Goal: Information Seeking & Learning: Learn about a topic

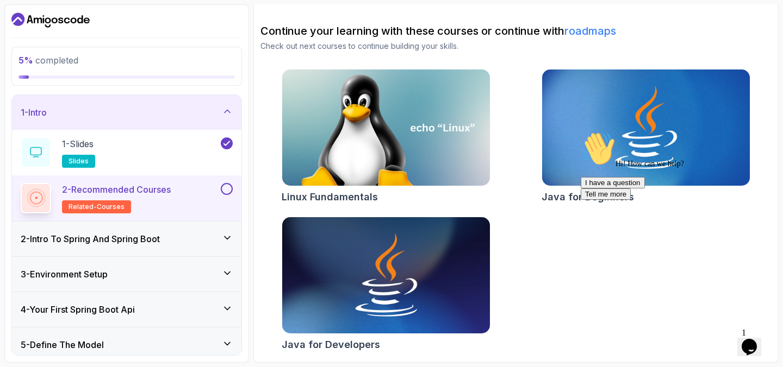
click at [176, 239] on div "2 - Intro To Spring And Spring Boot" at bounding box center [127, 239] width 212 height 13
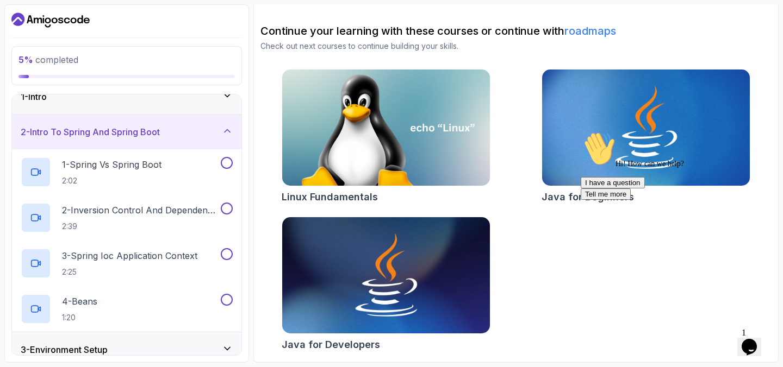
scroll to position [22, 0]
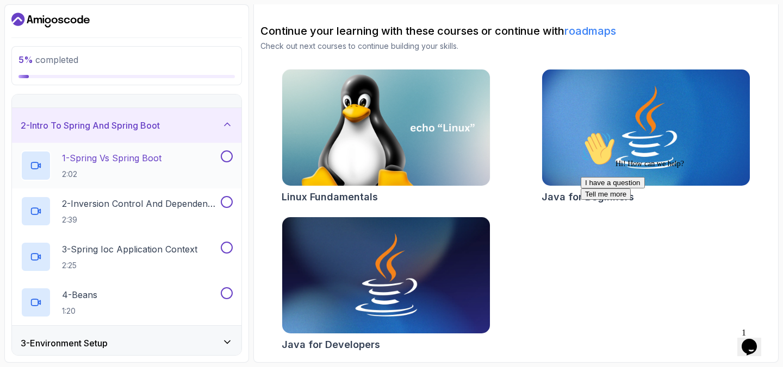
click at [105, 168] on h2 "1 - Spring Vs Spring Boot 2:02" at bounding box center [111, 166] width 99 height 28
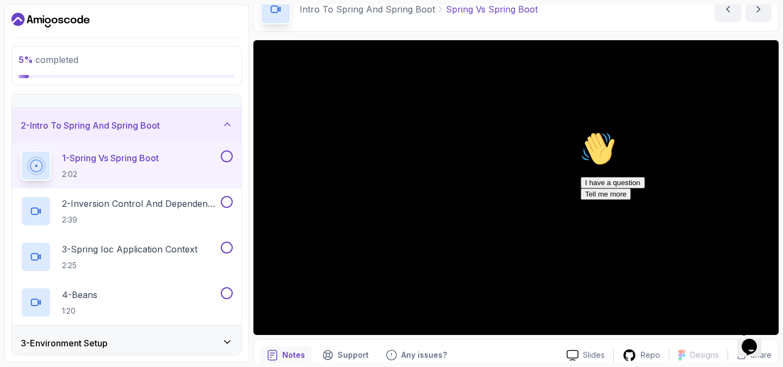
scroll to position [46, 0]
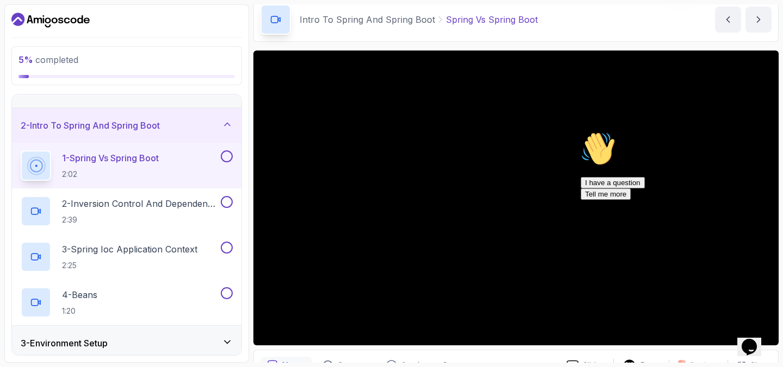
click at [580, 132] on icon "Chat attention grabber" at bounding box center [580, 132] width 0 height 0
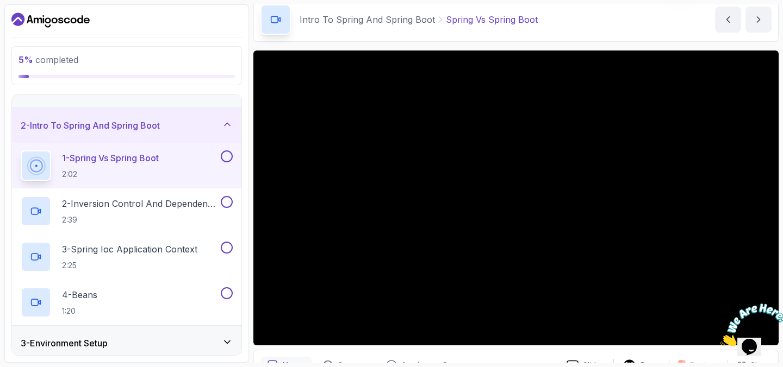
click at [720, 339] on icon "Close" at bounding box center [720, 343] width 0 height 9
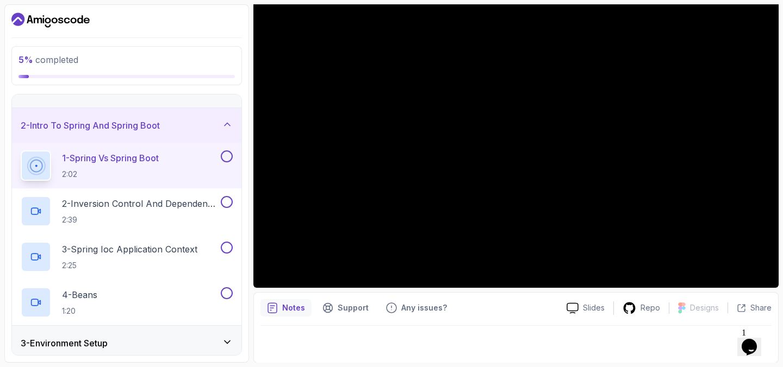
scroll to position [104, 0]
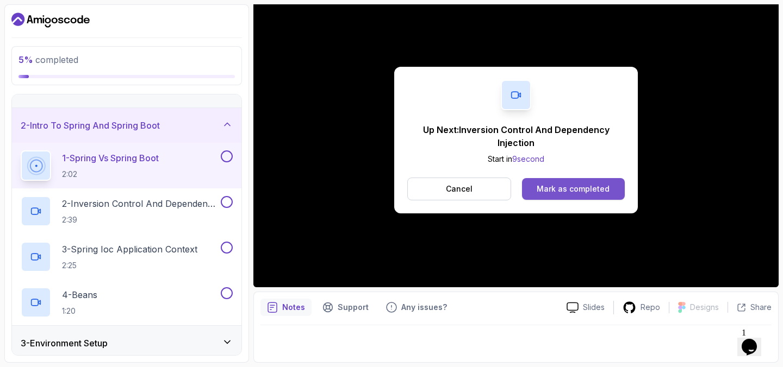
click at [586, 192] on div "Mark as completed" at bounding box center [572, 189] width 73 height 11
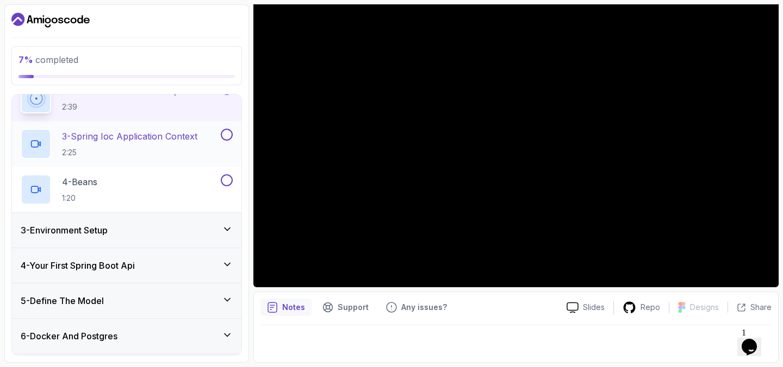
scroll to position [135, 0]
click at [228, 233] on icon at bounding box center [227, 228] width 11 height 11
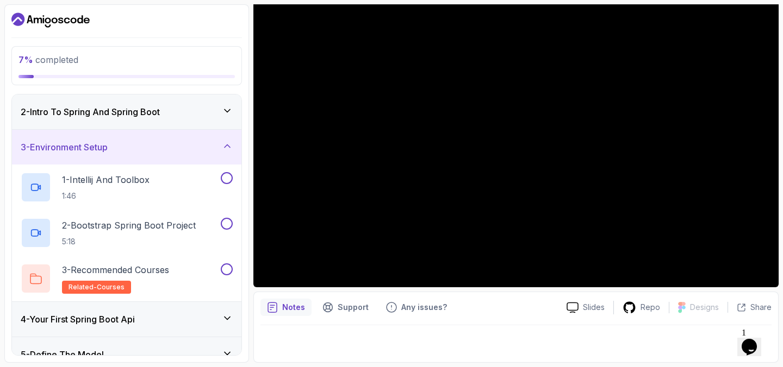
scroll to position [0, 0]
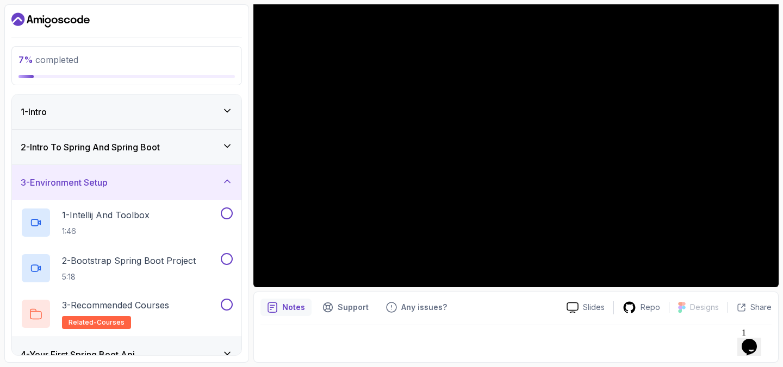
click at [218, 118] on div "1 - Intro" at bounding box center [127, 111] width 212 height 13
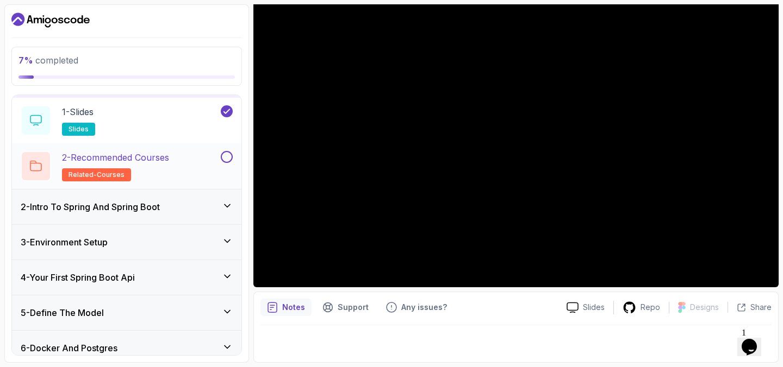
scroll to position [37, 0]
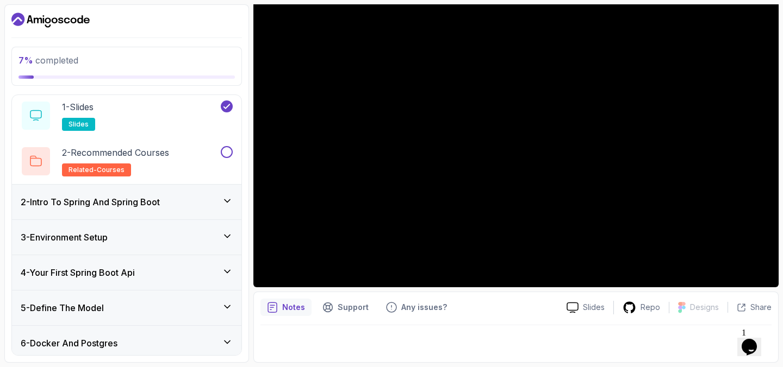
click at [211, 196] on div "2 - Intro To Spring And Spring Boot" at bounding box center [127, 202] width 212 height 13
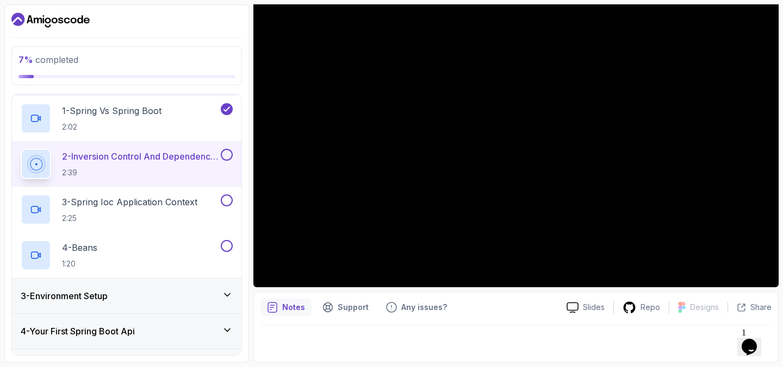
scroll to position [71, 0]
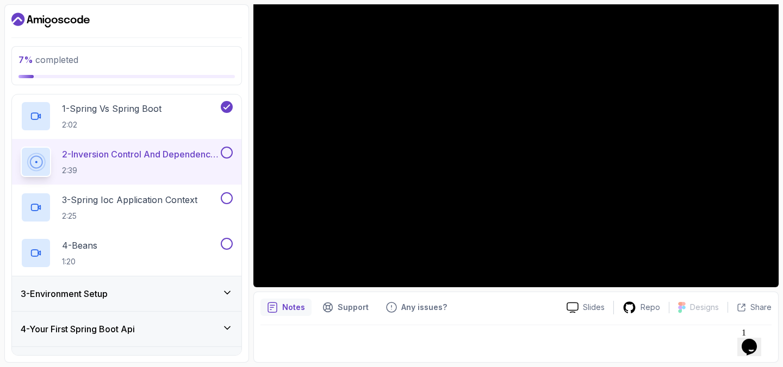
click at [222, 148] on div at bounding box center [225, 153] width 14 height 12
click at [229, 153] on button at bounding box center [227, 153] width 12 height 12
click at [167, 210] on h2 "3 - Spring Ioc Application Context 2:25" at bounding box center [129, 207] width 135 height 28
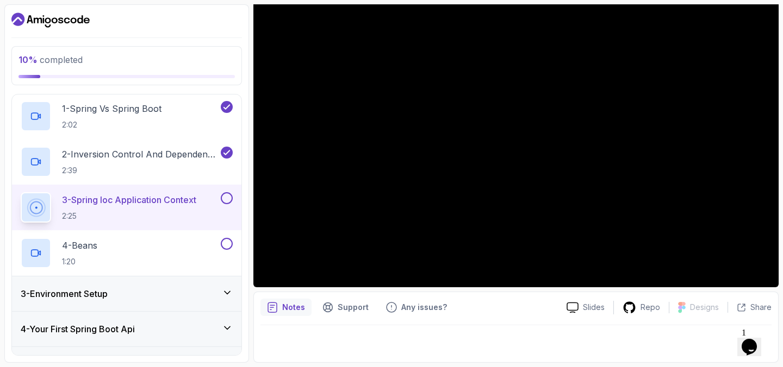
click at [227, 197] on button at bounding box center [227, 198] width 12 height 12
click at [97, 245] on p "4 - Beans" at bounding box center [79, 245] width 35 height 13
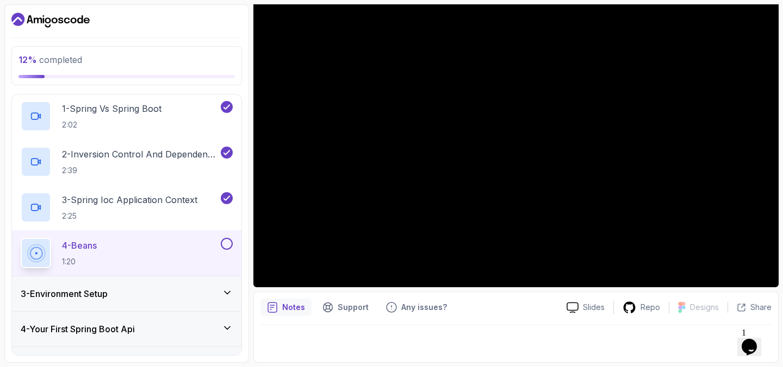
scroll to position [97, 0]
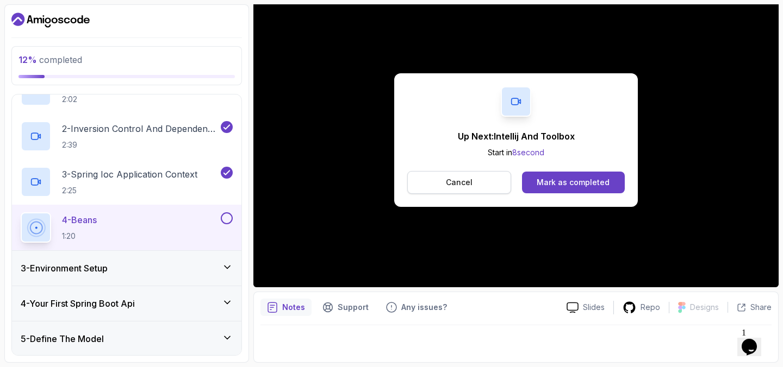
click at [481, 174] on button "Cancel" at bounding box center [459, 182] width 104 height 23
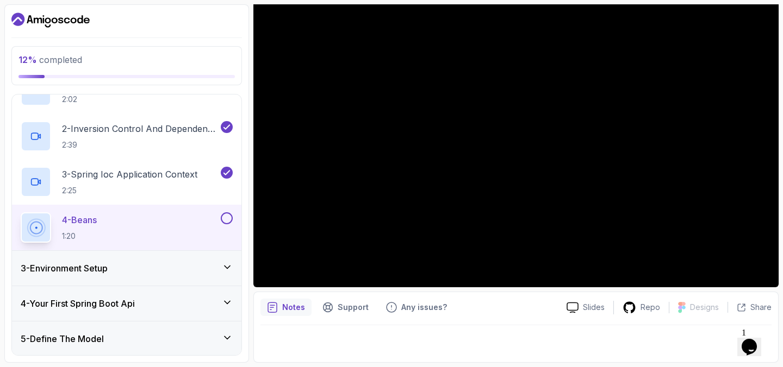
click at [226, 220] on button at bounding box center [227, 218] width 12 height 12
click at [225, 266] on icon at bounding box center [226, 267] width 5 height 3
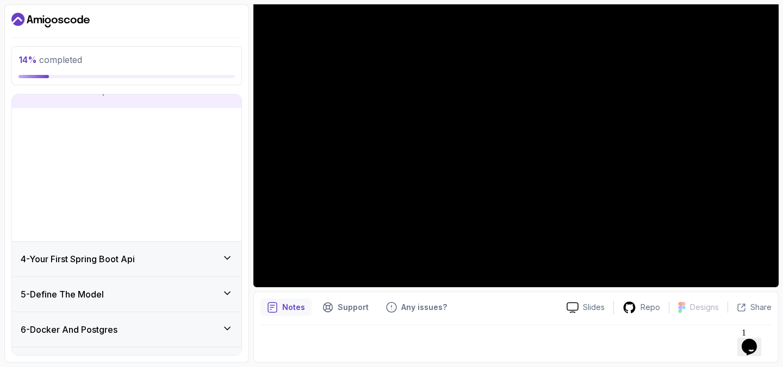
scroll to position [83, 0]
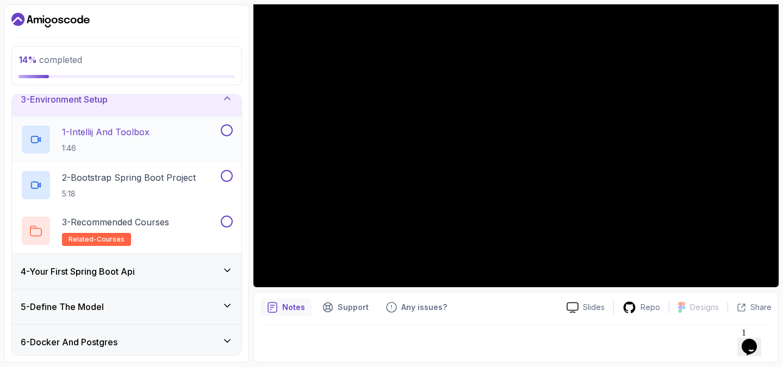
click at [146, 143] on p "1:46" at bounding box center [105, 148] width 87 height 11
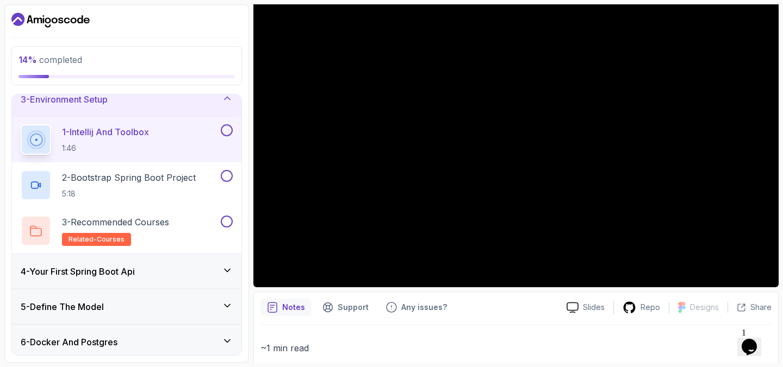
click at [228, 130] on button at bounding box center [227, 130] width 12 height 12
click at [178, 180] on p "2 - Bootstrap Spring Boot Project" at bounding box center [129, 177] width 134 height 13
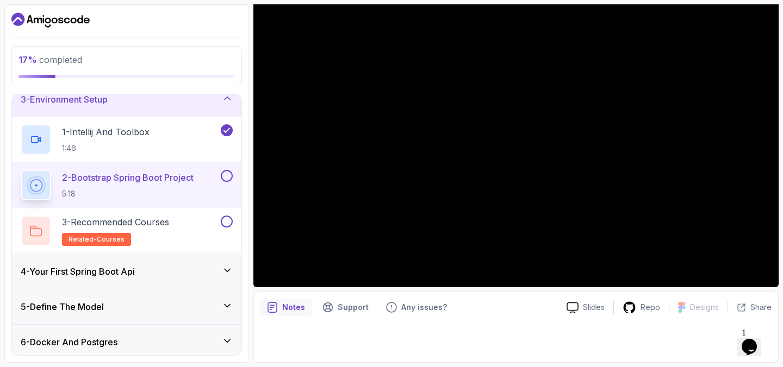
click at [224, 178] on button at bounding box center [227, 176] width 12 height 12
click at [169, 221] on p "3 - Recommended Courses" at bounding box center [115, 222] width 107 height 13
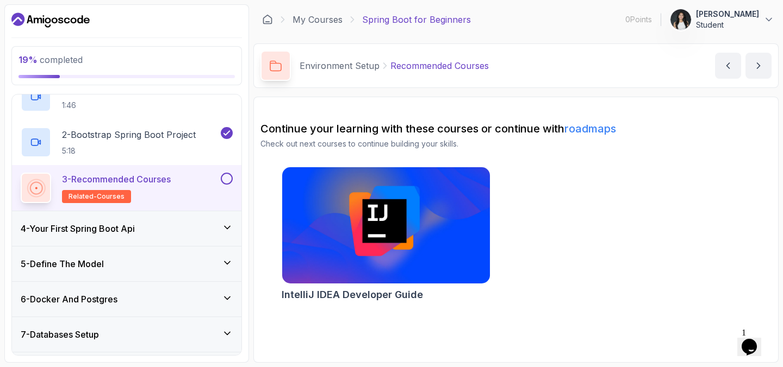
scroll to position [128, 0]
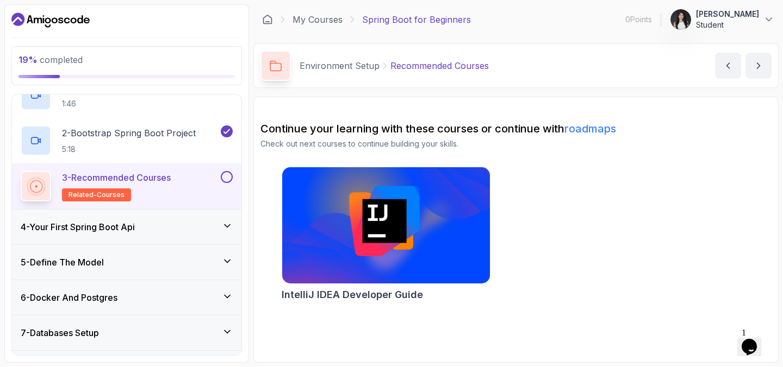
click at [145, 241] on div "4 - Your First Spring Boot Api" at bounding box center [126, 227] width 229 height 35
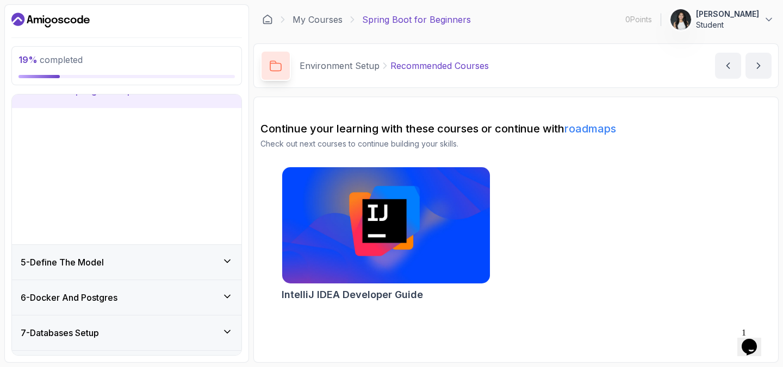
scroll to position [118, 0]
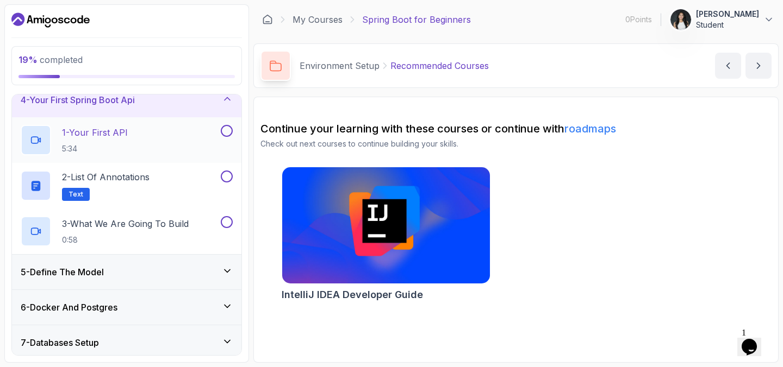
click at [145, 146] on div "1 - Your First API 5:34" at bounding box center [120, 140] width 198 height 30
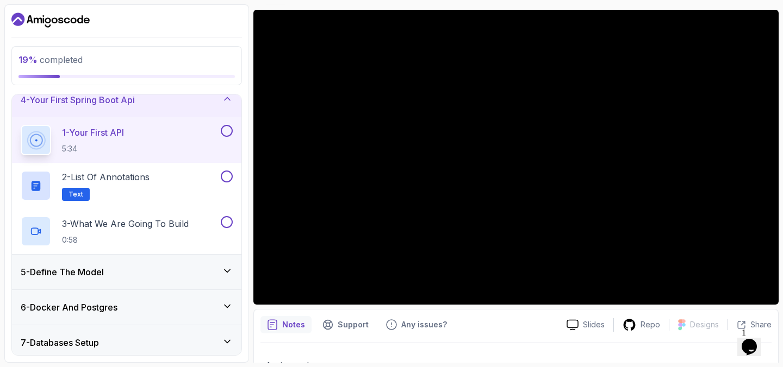
scroll to position [89, 0]
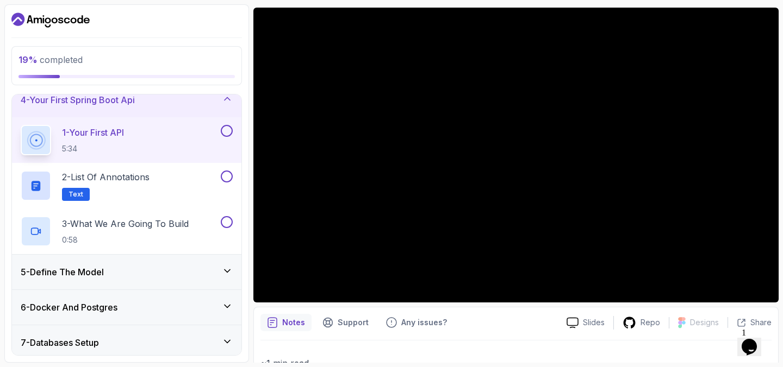
click at [223, 132] on button at bounding box center [227, 131] width 12 height 12
click at [160, 182] on div "2 - List of Annotations Text" at bounding box center [120, 186] width 198 height 30
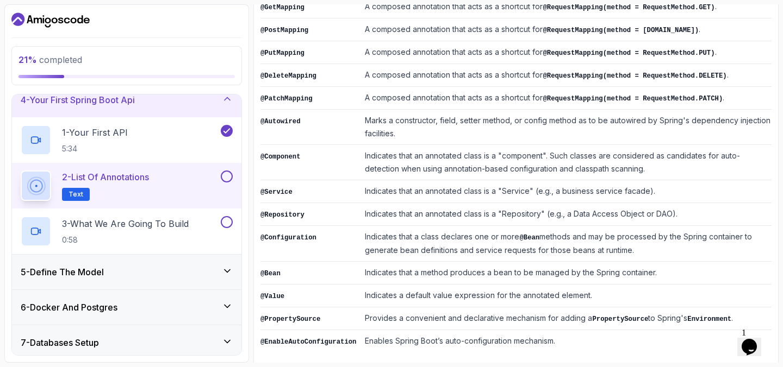
scroll to position [312, 0]
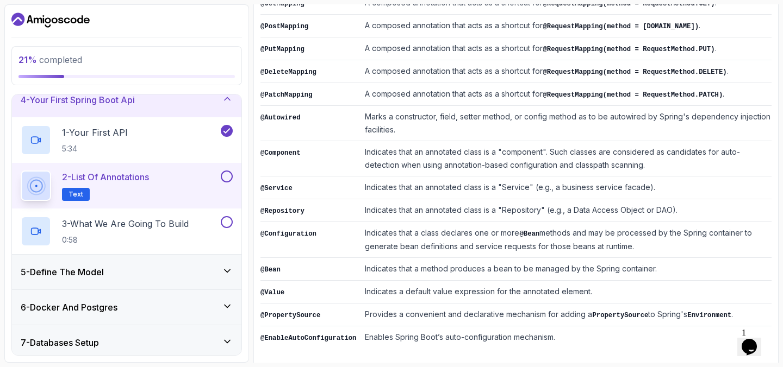
click at [228, 178] on button at bounding box center [227, 177] width 12 height 12
click at [178, 221] on p "3 - What We Are Going To Build" at bounding box center [125, 223] width 127 height 13
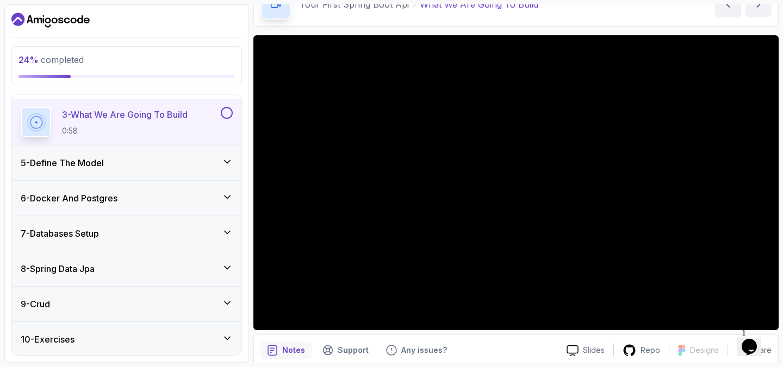
scroll to position [222, 0]
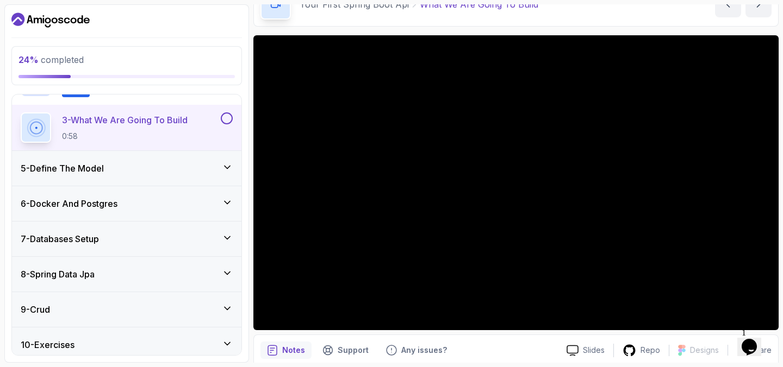
click at [222, 124] on button "3 - What We Are Going To Build 0:58" at bounding box center [127, 127] width 212 height 30
click at [226, 119] on button at bounding box center [227, 118] width 12 height 12
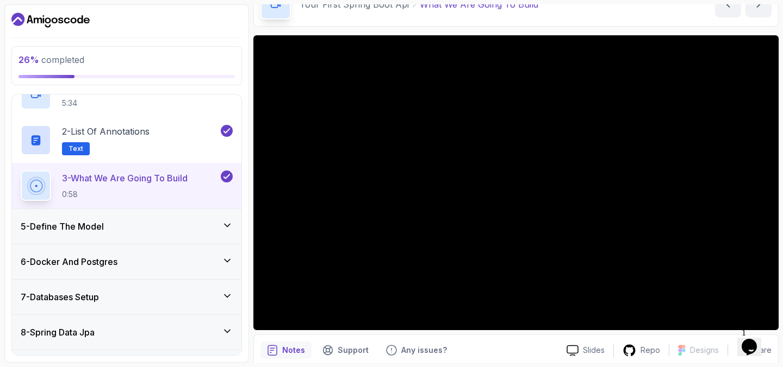
scroll to position [149, 0]
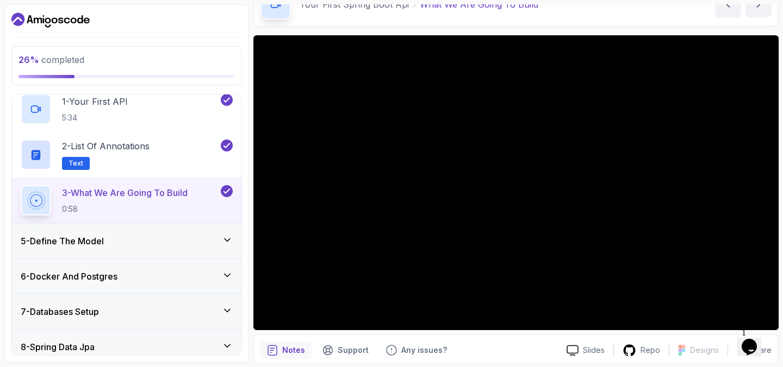
click at [179, 234] on div "5 - Define The Model" at bounding box center [126, 241] width 229 height 35
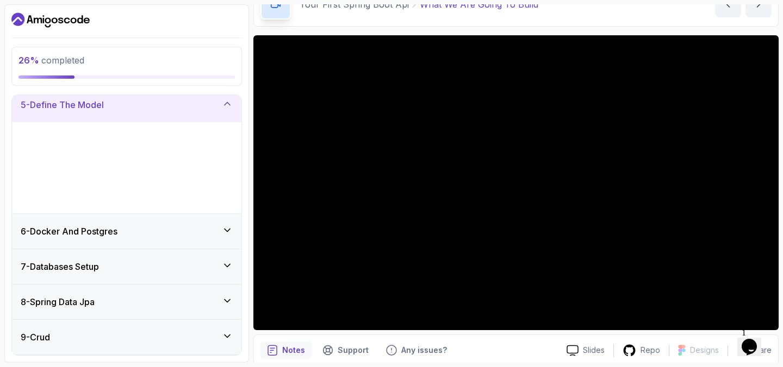
scroll to position [148, 0]
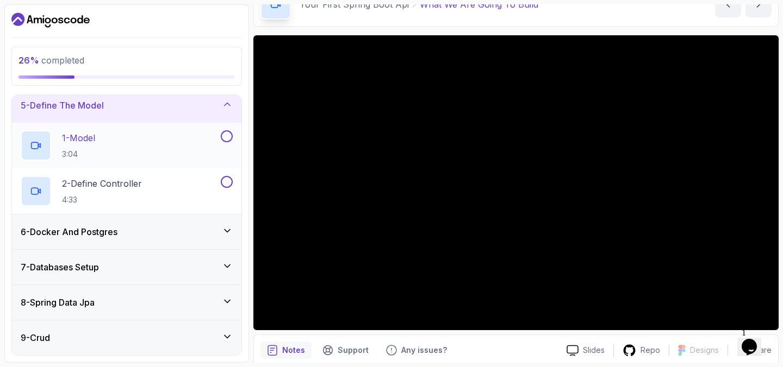
click at [149, 136] on div "1 - Model 3:04" at bounding box center [120, 145] width 198 height 30
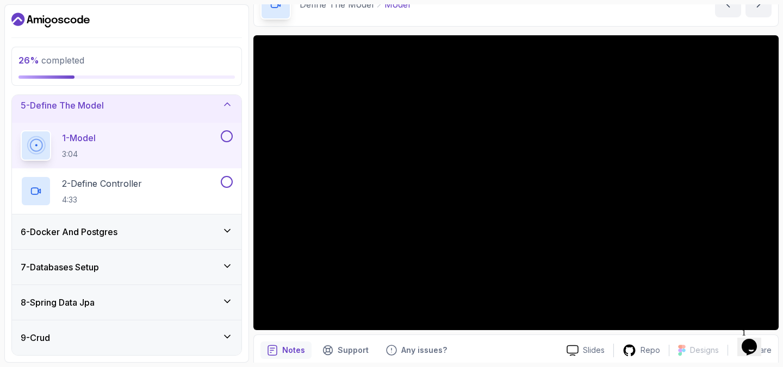
click at [230, 136] on button at bounding box center [227, 136] width 12 height 12
click at [171, 181] on div "2 - Define Controller 4:33" at bounding box center [120, 191] width 198 height 30
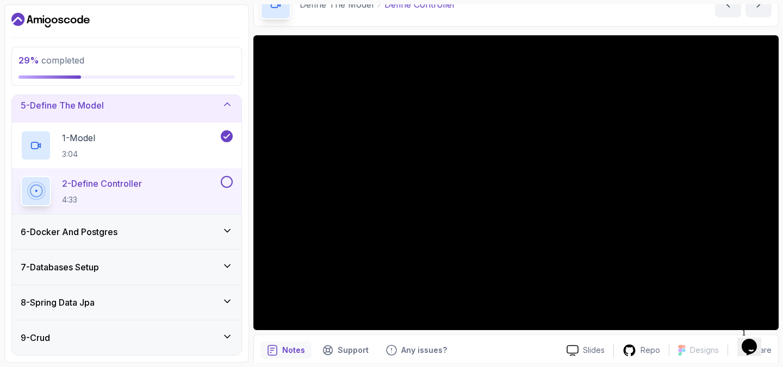
click at [233, 190] on div "2 - Define Controller 4:33" at bounding box center [126, 191] width 229 height 46
click at [227, 181] on button at bounding box center [227, 182] width 12 height 12
click at [192, 224] on div "6 - Docker And Postgres" at bounding box center [126, 232] width 229 height 35
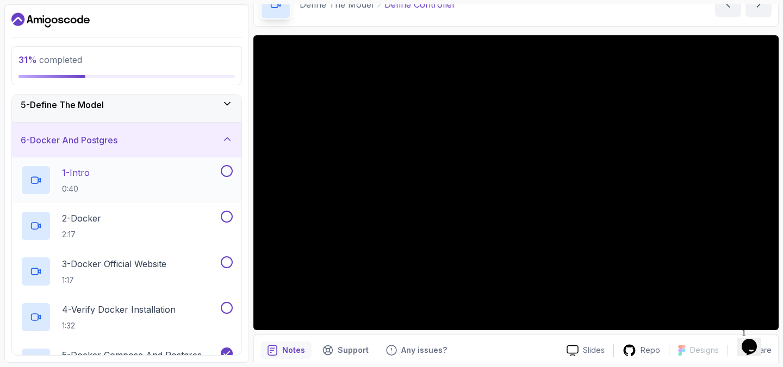
click at [111, 179] on div "1 - Intro 0:40" at bounding box center [120, 180] width 198 height 30
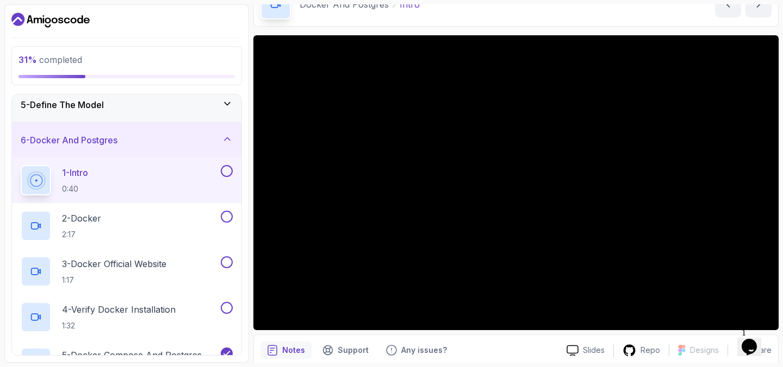
click at [229, 174] on button at bounding box center [227, 171] width 12 height 12
click at [164, 223] on div "2 - Docker 2:17" at bounding box center [120, 226] width 198 height 30
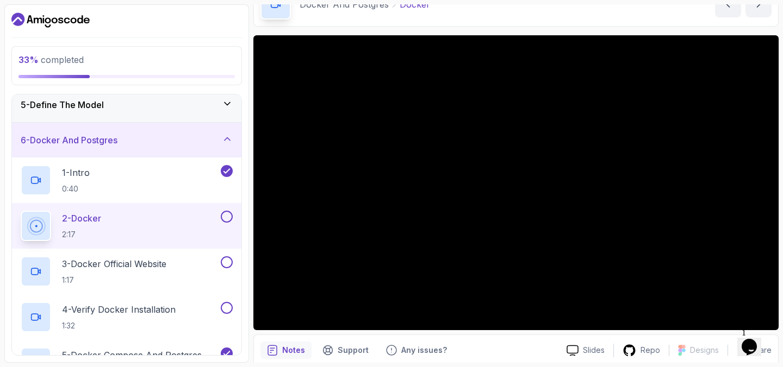
click at [227, 217] on button at bounding box center [227, 217] width 12 height 12
click at [164, 273] on h2 "3 - Docker Official Website 1:17" at bounding box center [114, 272] width 104 height 28
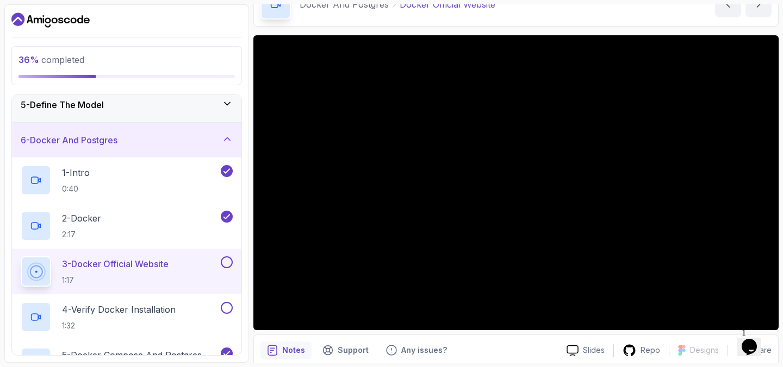
click at [227, 261] on button at bounding box center [227, 263] width 12 height 12
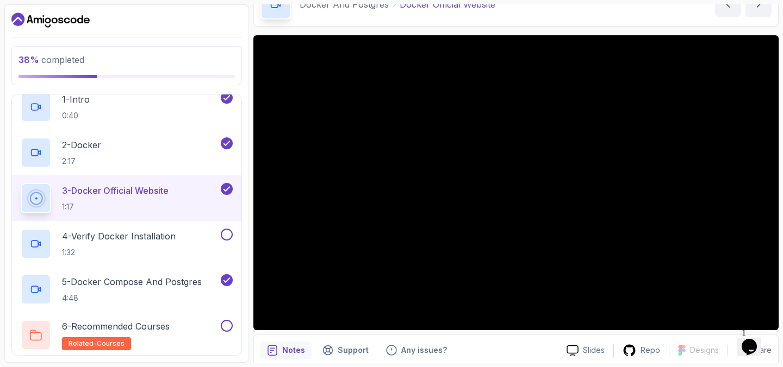
scroll to position [226, 0]
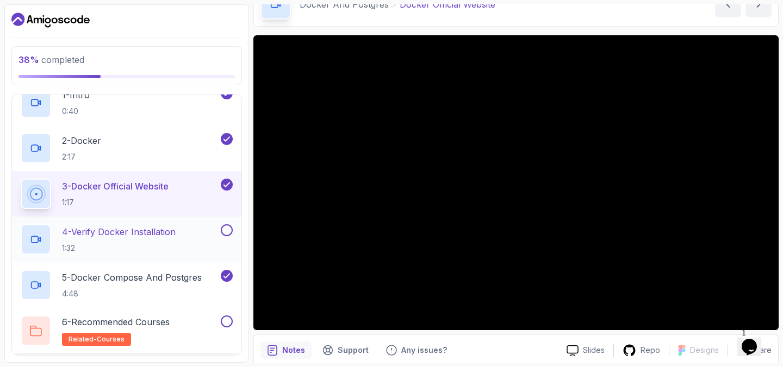
click at [175, 243] on p "1:32" at bounding box center [119, 248] width 114 height 11
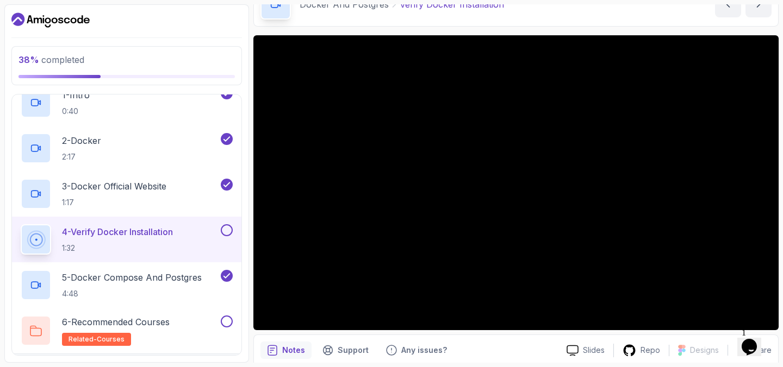
click at [230, 229] on button at bounding box center [227, 230] width 12 height 12
click at [152, 292] on p "4:48" at bounding box center [132, 294] width 140 height 11
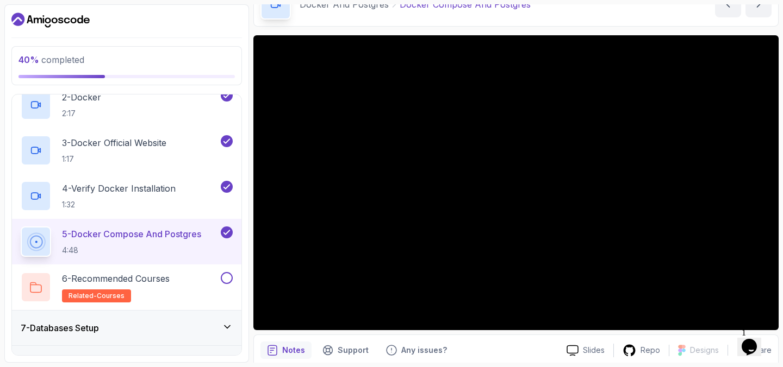
scroll to position [273, 0]
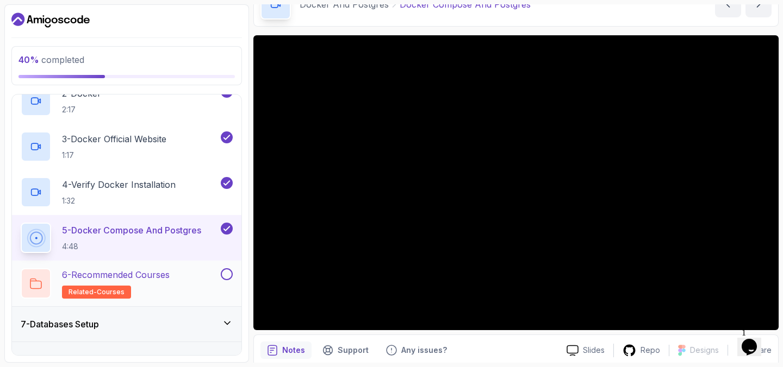
click at [170, 273] on p "6 - Recommended Courses" at bounding box center [116, 274] width 108 height 13
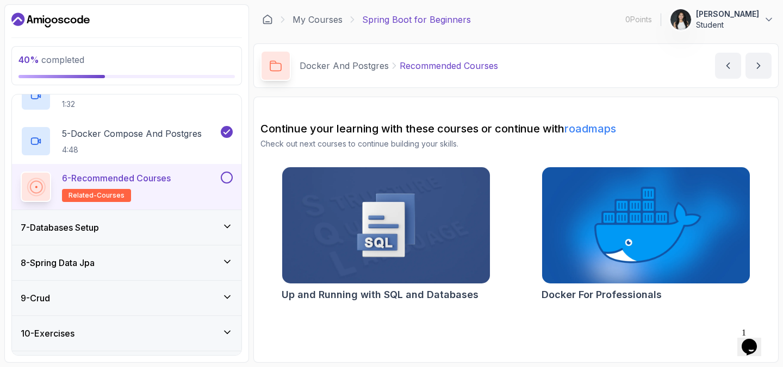
scroll to position [377, 0]
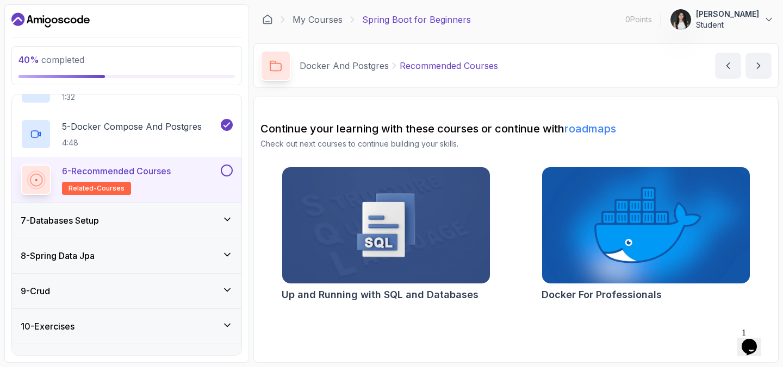
click at [151, 217] on div "7 - Databases Setup" at bounding box center [127, 220] width 212 height 13
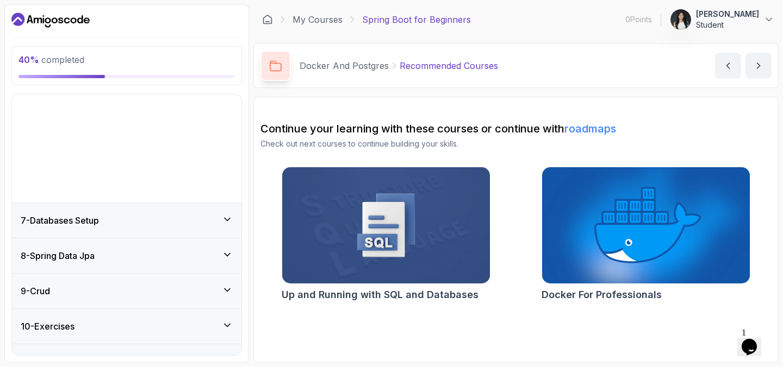
scroll to position [162, 0]
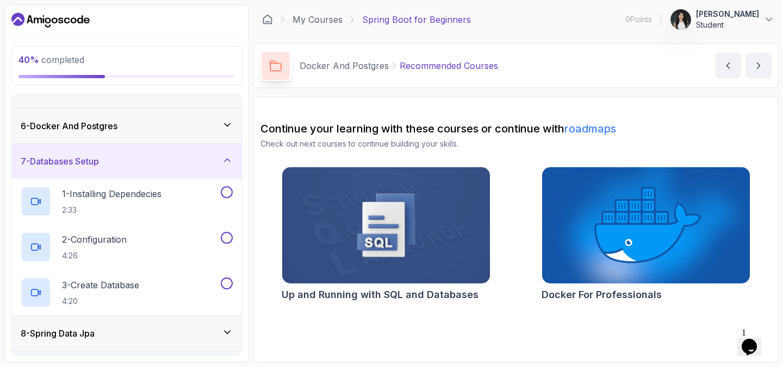
click at [151, 217] on div "1 - Installing Dependecies 2:33" at bounding box center [126, 202] width 229 height 46
click at [138, 201] on h2 "1 - Installing Dependecies 2:33" at bounding box center [111, 201] width 99 height 28
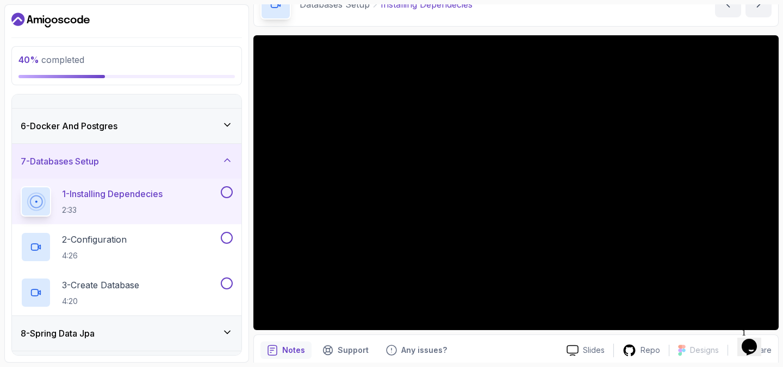
scroll to position [64, 0]
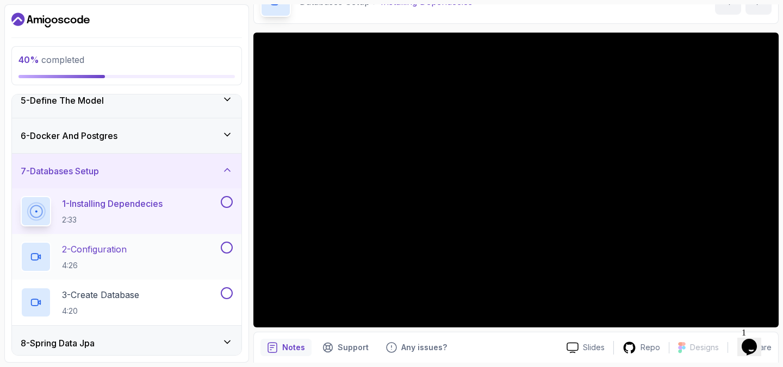
scroll to position [152, 0]
click at [227, 207] on button at bounding box center [227, 203] width 12 height 12
click at [157, 251] on div "2 - Configuration 4:26" at bounding box center [120, 257] width 198 height 30
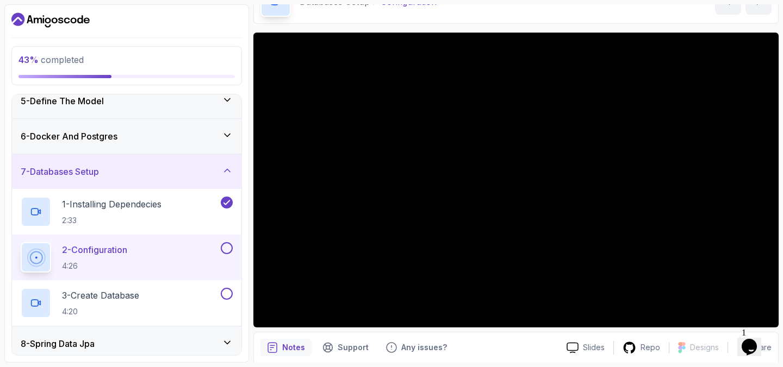
click at [227, 252] on button at bounding box center [227, 248] width 12 height 12
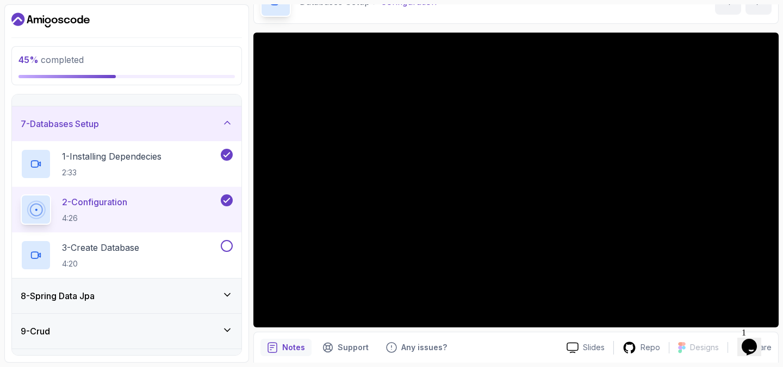
scroll to position [246, 0]
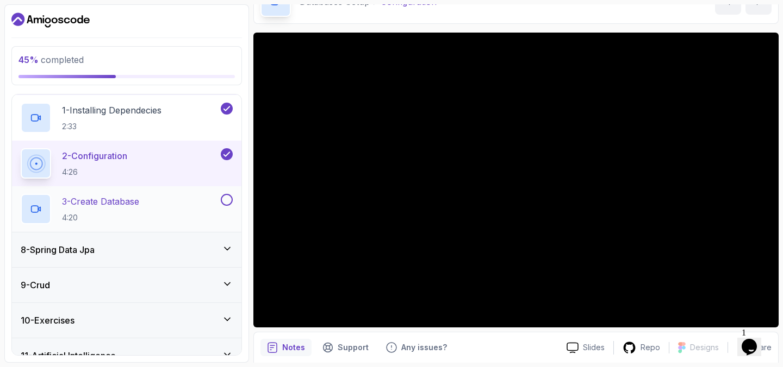
click at [154, 210] on div "3 - Create Database 4:20" at bounding box center [120, 209] width 198 height 30
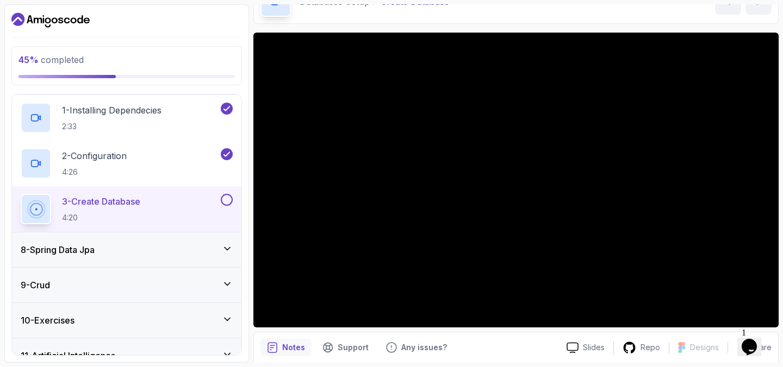
click at [226, 203] on button at bounding box center [227, 200] width 12 height 12
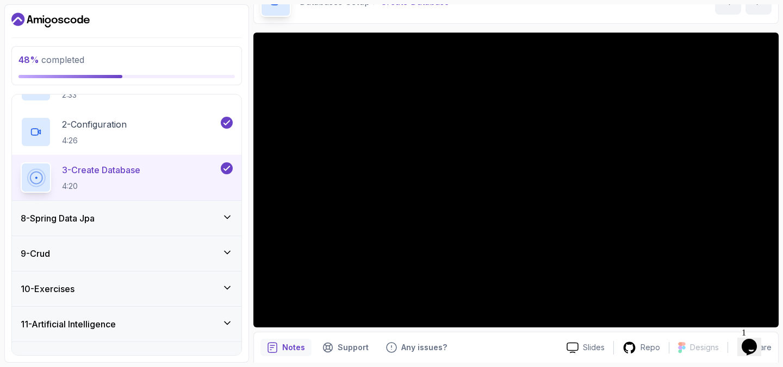
scroll to position [279, 0]
click at [200, 223] on div "8 - Spring Data Jpa" at bounding box center [126, 216] width 229 height 35
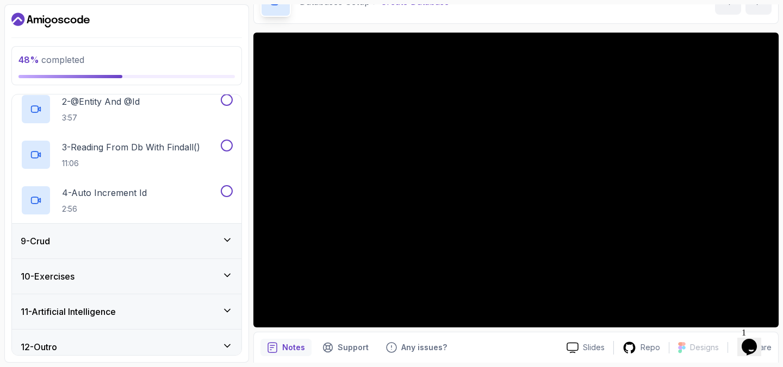
scroll to position [345, 0]
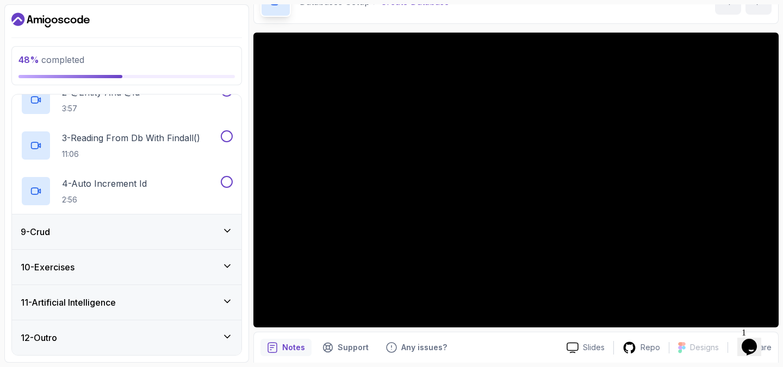
click at [229, 336] on icon at bounding box center [227, 337] width 11 height 11
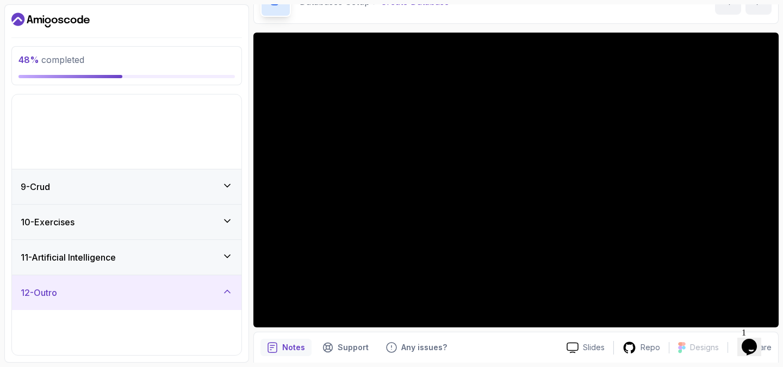
scroll to position [162, 0]
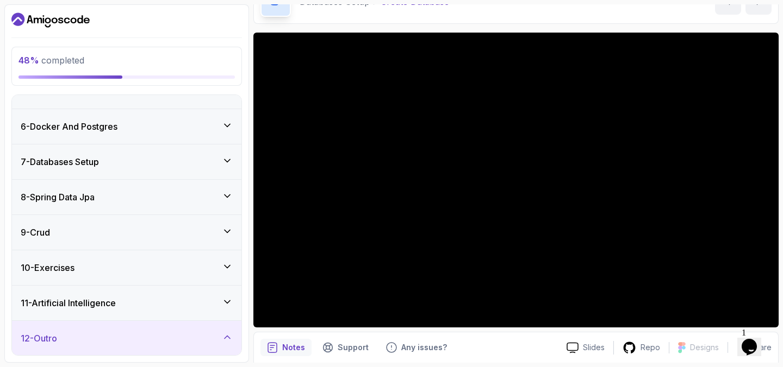
click at [203, 335] on div "12 - Outro" at bounding box center [127, 338] width 212 height 13
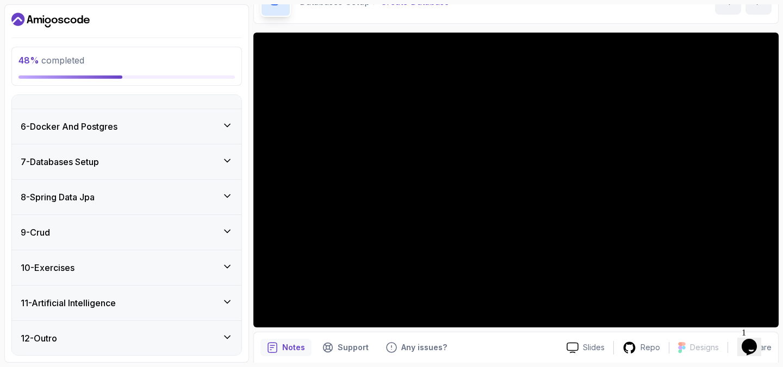
click at [203, 335] on div "12 - Outro" at bounding box center [127, 338] width 212 height 13
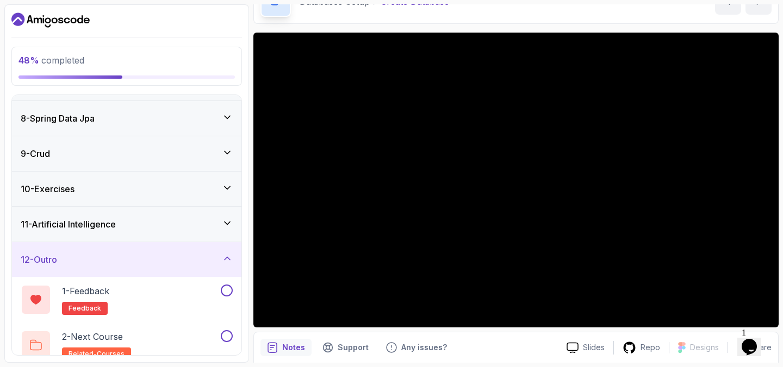
scroll to position [254, 0]
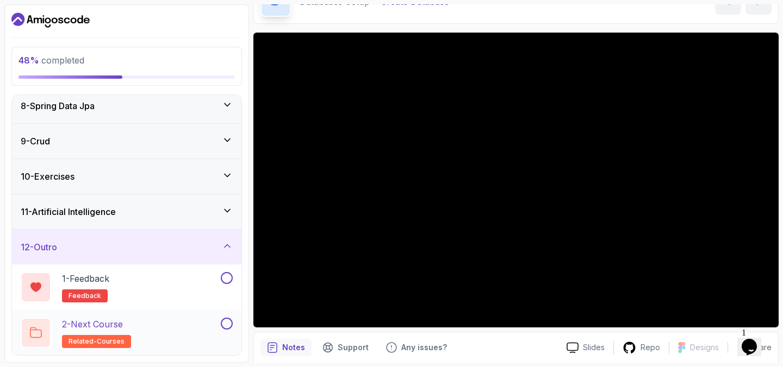
click at [202, 333] on div "2 - Next Course related-courses" at bounding box center [120, 333] width 198 height 30
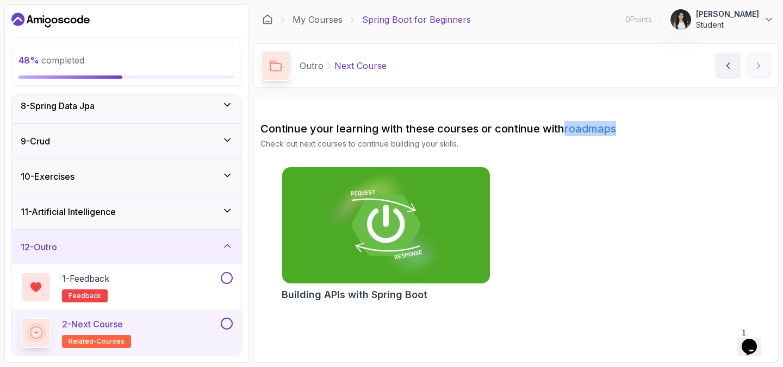
click at [588, 126] on link "roadmaps" at bounding box center [590, 128] width 52 height 13
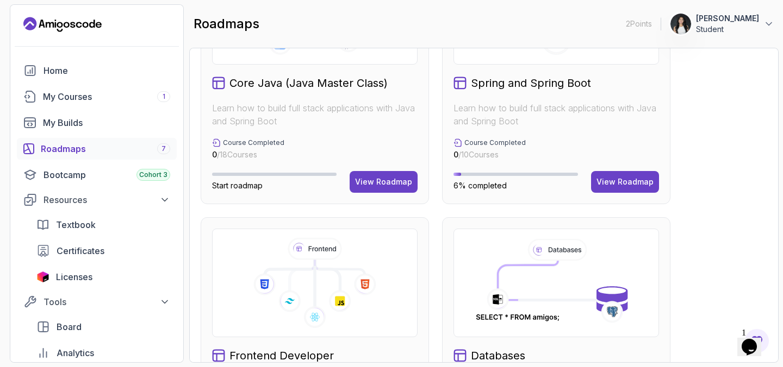
scroll to position [388, 0]
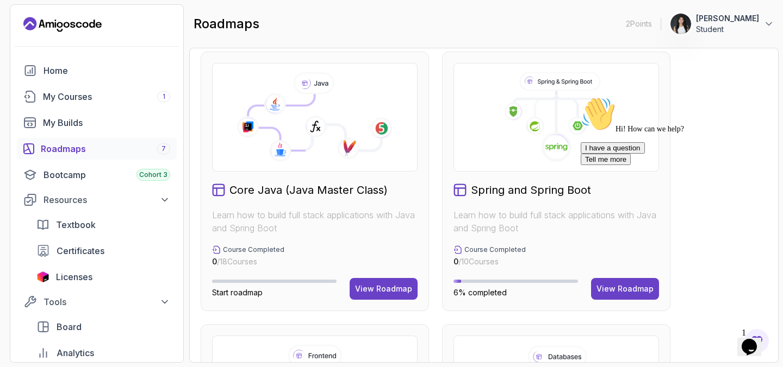
scroll to position [315, 0]
